Goal: Browse casually: Explore the website without a specific task or goal

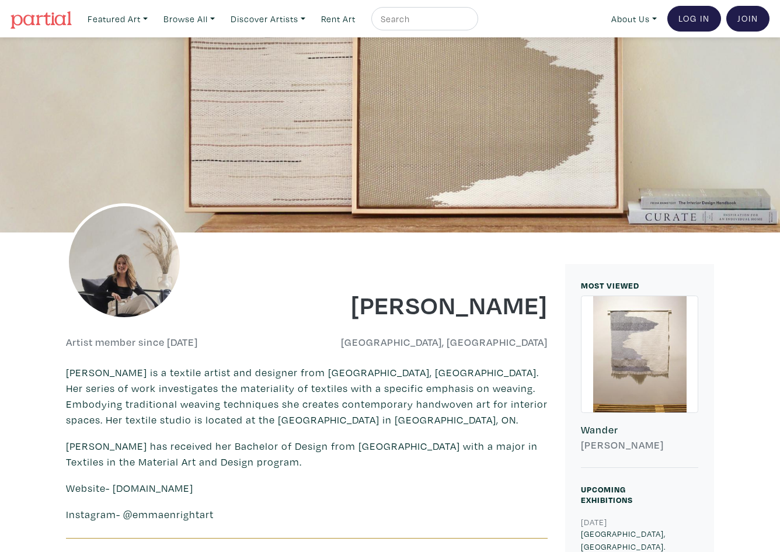
scroll to position [350, 0]
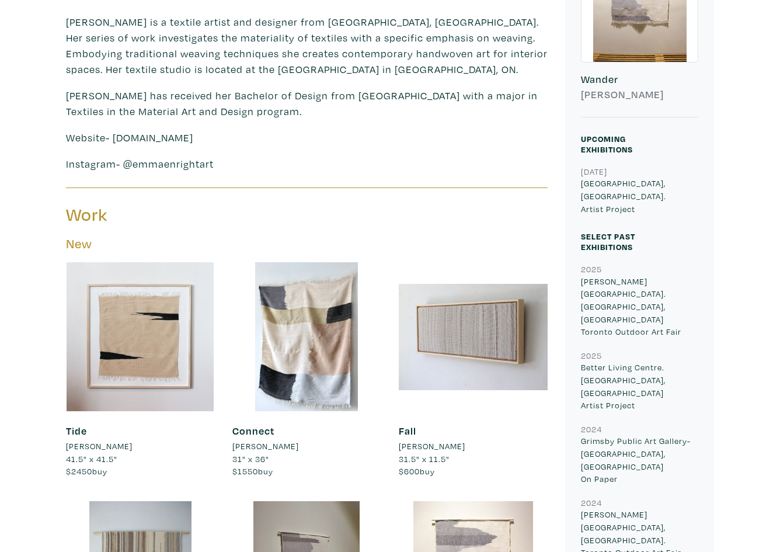
click at [526, 482] on div "Fall Emma Enright 31.5" x 11.5" $600 buy #textiles #wovenart" at bounding box center [473, 450] width 149 height 79
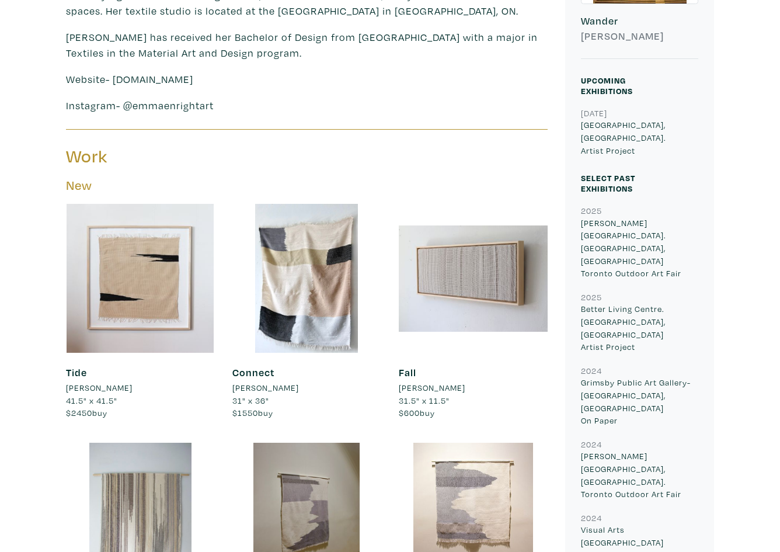
scroll to position [584, 0]
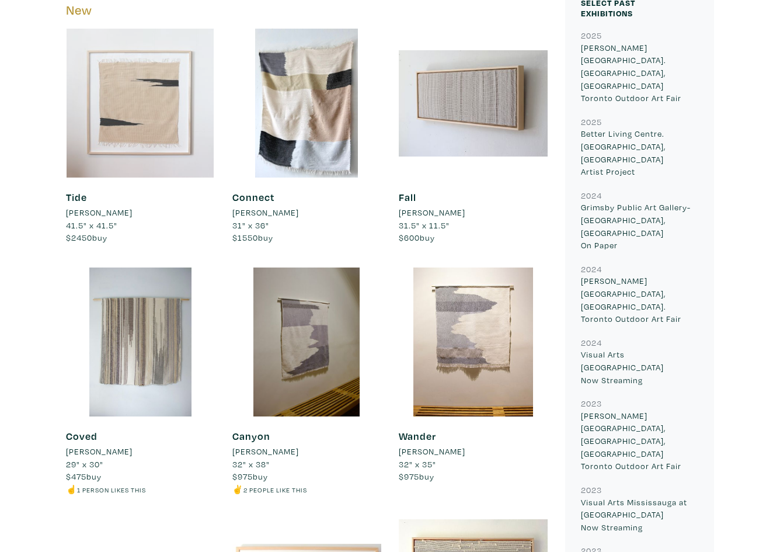
click at [106, 54] on div at bounding box center [140, 103] width 149 height 149
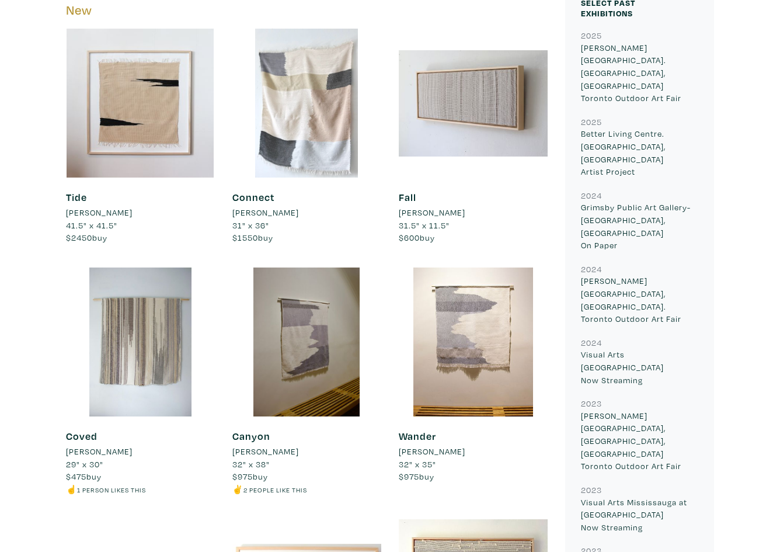
click at [303, 101] on div at bounding box center [306, 103] width 149 height 149
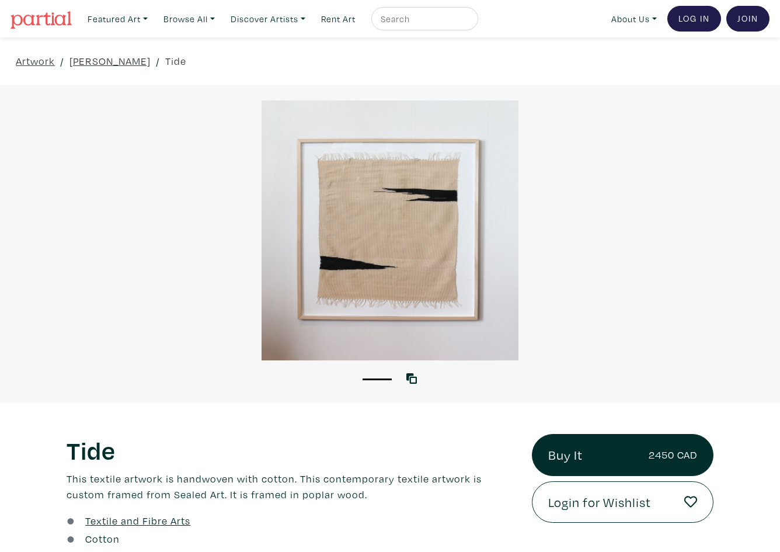
scroll to position [58, 0]
